Goal: Book appointment/travel/reservation

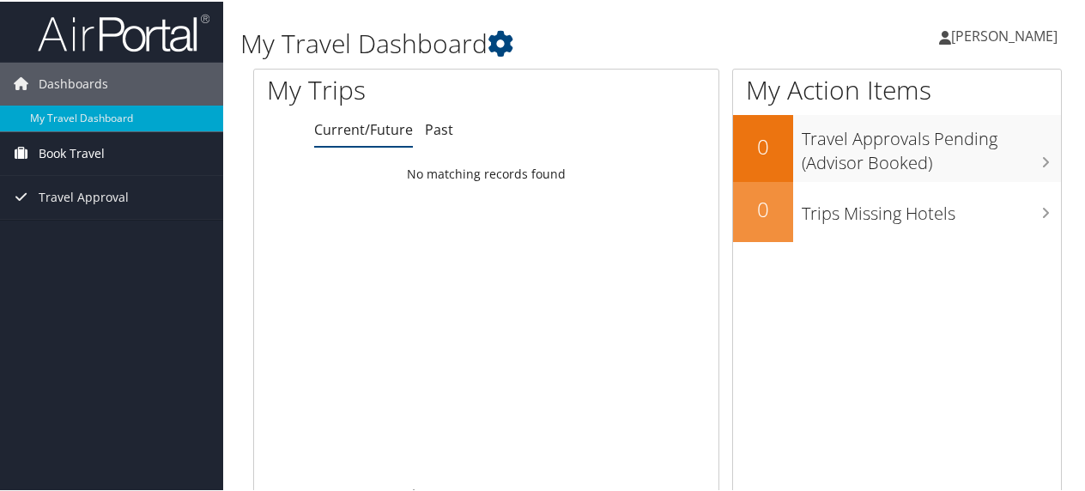
click at [93, 153] on span "Book Travel" at bounding box center [72, 151] width 66 height 43
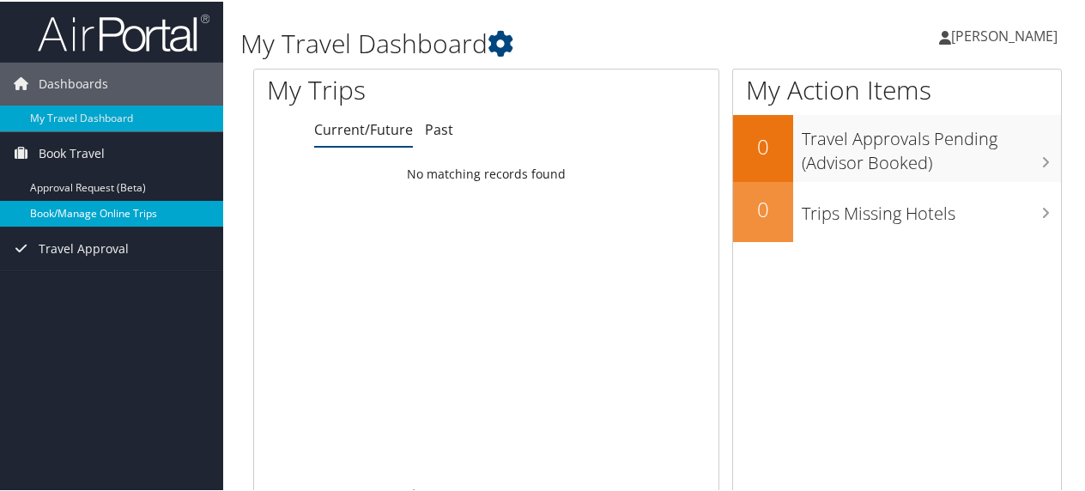
click at [106, 214] on link "Book/Manage Online Trips" at bounding box center [111, 212] width 223 height 26
